Goal: Task Accomplishment & Management: Manage account settings

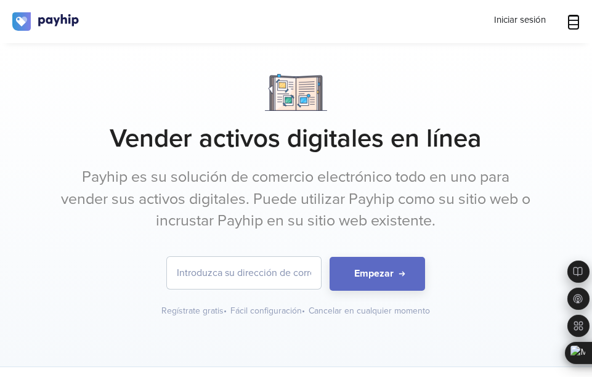
click at [574, 20] on icon at bounding box center [574, 20] width 12 height 10
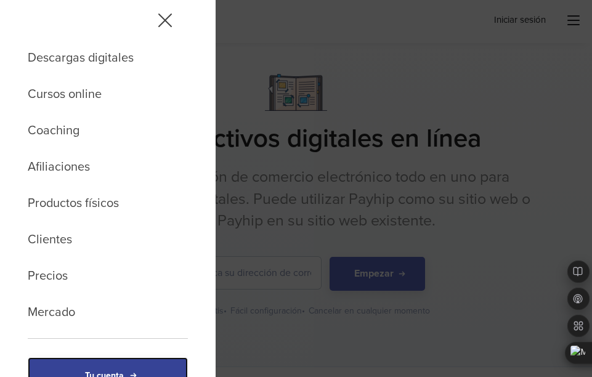
click at [115, 371] on link "Tu cuenta" at bounding box center [108, 377] width 160 height 38
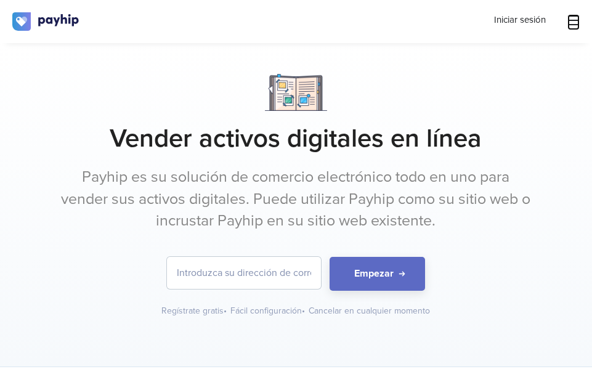
click at [570, 26] on icon at bounding box center [574, 20] width 12 height 12
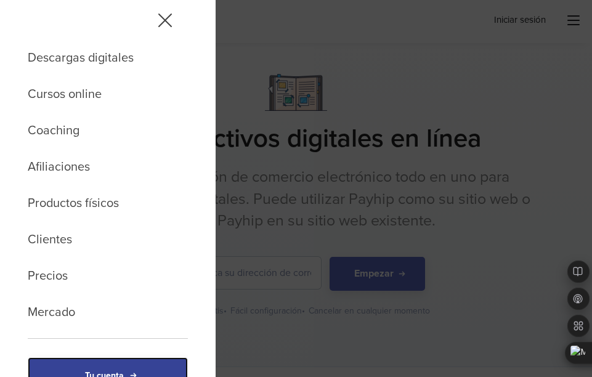
click at [135, 371] on link "Tu cuenta" at bounding box center [108, 377] width 160 height 38
